Goal: Transaction & Acquisition: Book appointment/travel/reservation

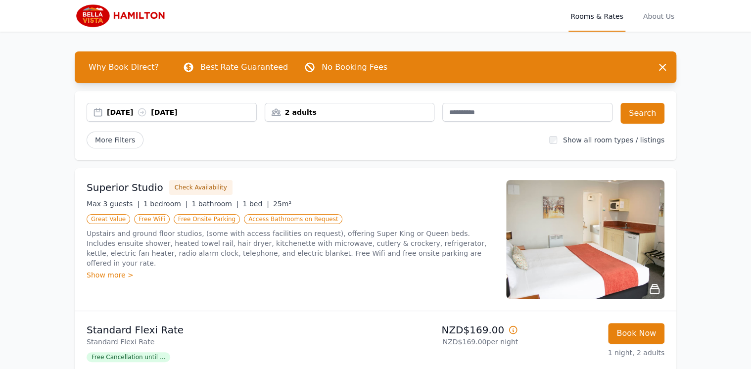
click at [359, 111] on div "2 adults" at bounding box center [349, 112] width 169 height 10
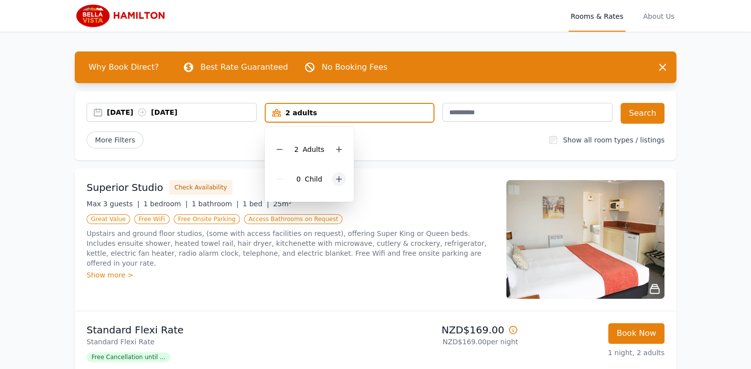
click at [334, 174] on div at bounding box center [339, 179] width 14 height 14
click at [337, 178] on icon at bounding box center [339, 179] width 5 height 5
click at [340, 178] on div at bounding box center [347, 179] width 14 height 14
click at [647, 113] on button "Search" at bounding box center [643, 113] width 44 height 21
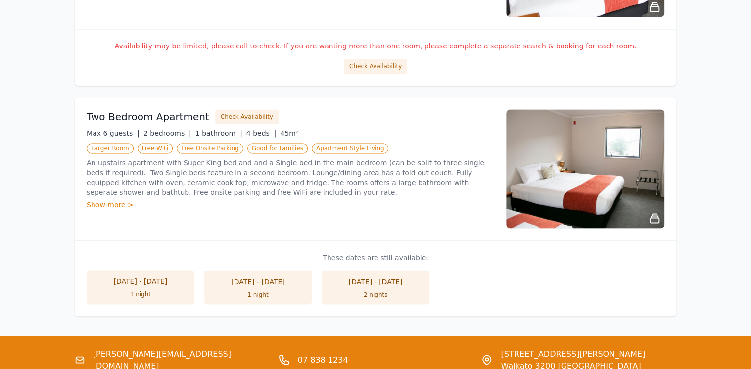
scroll to position [752, 0]
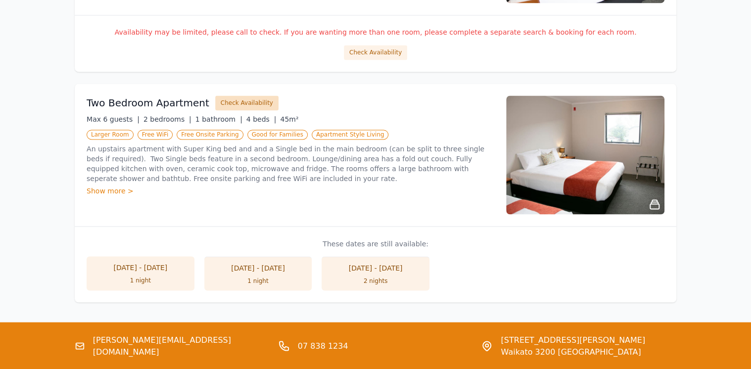
click at [220, 105] on button "Check Availability" at bounding box center [246, 103] width 63 height 15
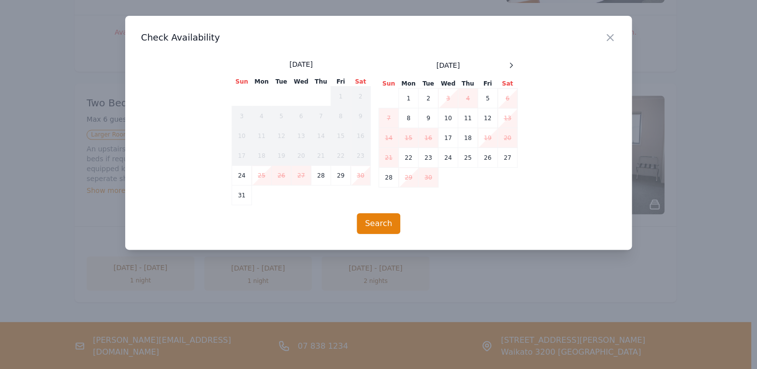
click at [509, 97] on td "6" at bounding box center [508, 99] width 20 height 20
click at [386, 116] on td "7" at bounding box center [389, 118] width 20 height 20
click at [608, 37] on icon "button" at bounding box center [610, 38] width 12 height 12
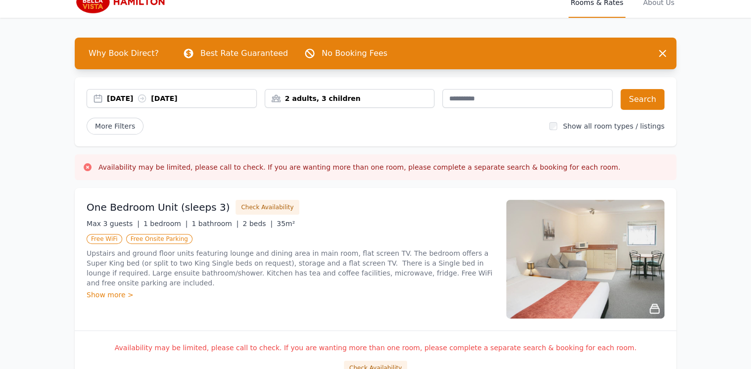
scroll to position [0, 0]
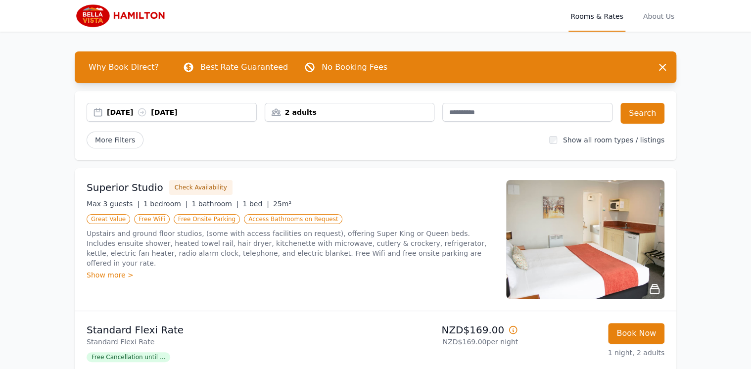
click at [348, 111] on div "2 adults" at bounding box center [349, 112] width 169 height 10
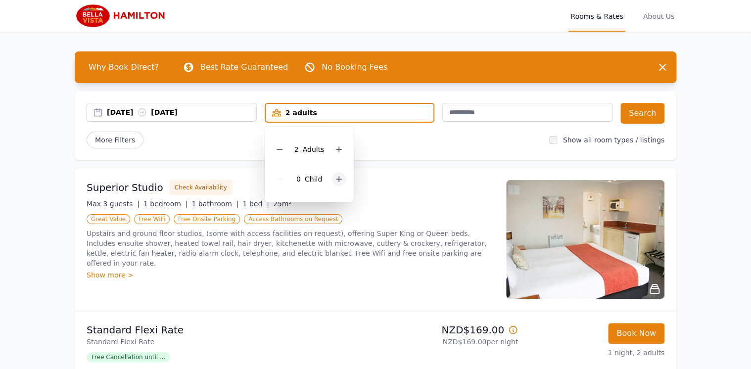
click at [340, 178] on icon at bounding box center [339, 179] width 5 height 5
click at [340, 178] on icon at bounding box center [339, 179] width 8 height 8
click at [342, 178] on icon at bounding box center [346, 179] width 8 height 8
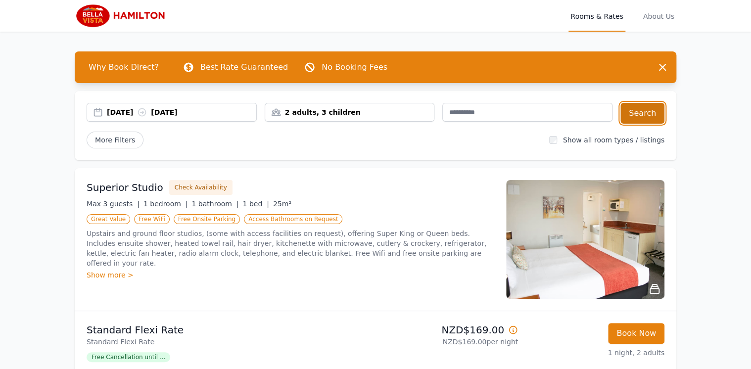
click at [651, 107] on button "Search" at bounding box center [643, 113] width 44 height 21
